Goal: Go to known website: Access a specific website the user already knows

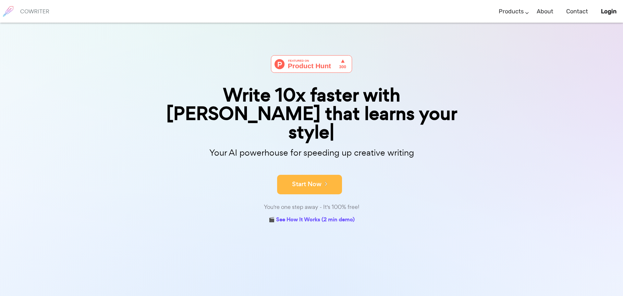
click at [321, 175] on button "Start Now" at bounding box center [309, 184] width 65 height 19
